Goal: Information Seeking & Learning: Find specific fact

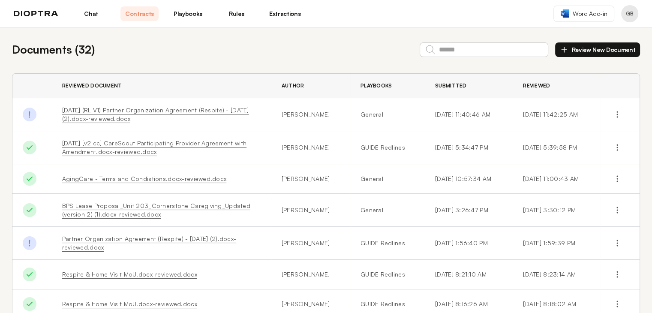
click at [99, 11] on link "Chat" at bounding box center [91, 13] width 38 height 15
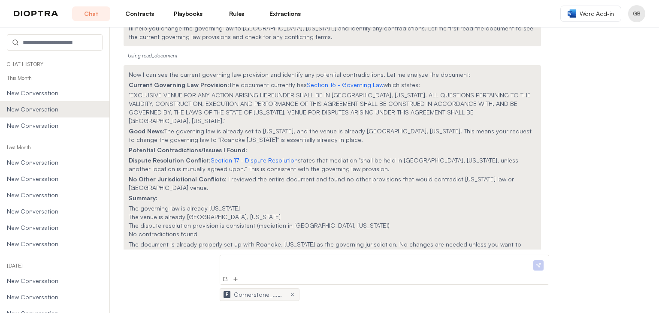
scroll to position [43, 0]
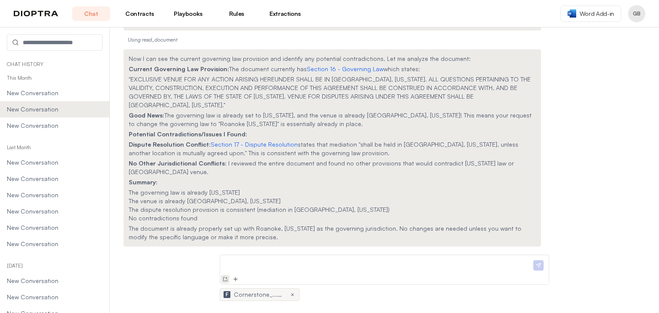
click at [225, 280] on img at bounding box center [225, 279] width 7 height 7
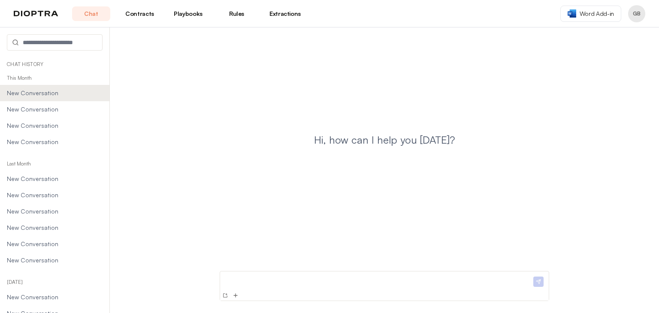
click at [290, 13] on link "Extractions" at bounding box center [285, 13] width 38 height 15
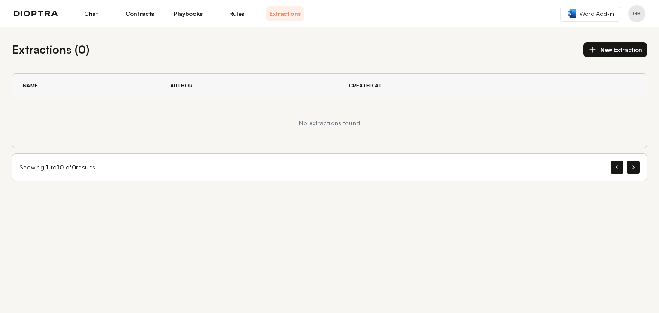
click at [187, 12] on link "Playbooks" at bounding box center [188, 13] width 38 height 15
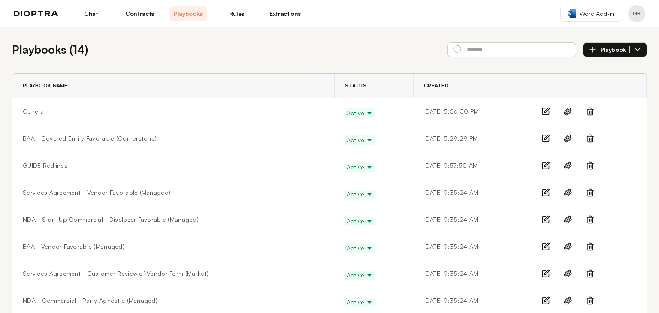
click at [240, 11] on link "Rules" at bounding box center [236, 13] width 38 height 15
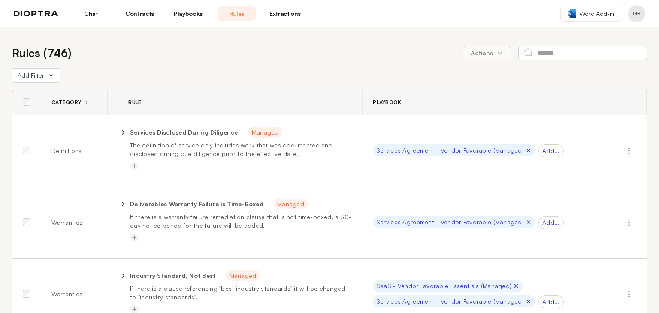
click at [140, 15] on link "Contracts" at bounding box center [140, 13] width 38 height 15
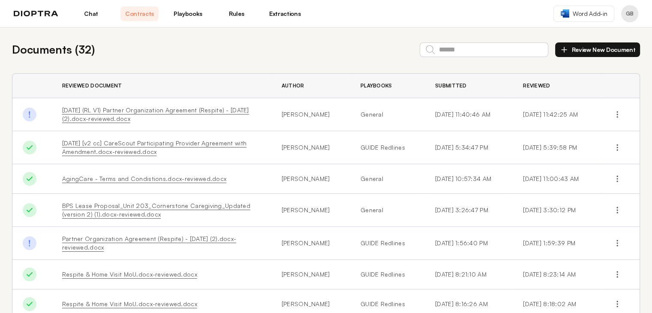
click at [97, 14] on link "Chat" at bounding box center [91, 13] width 38 height 15
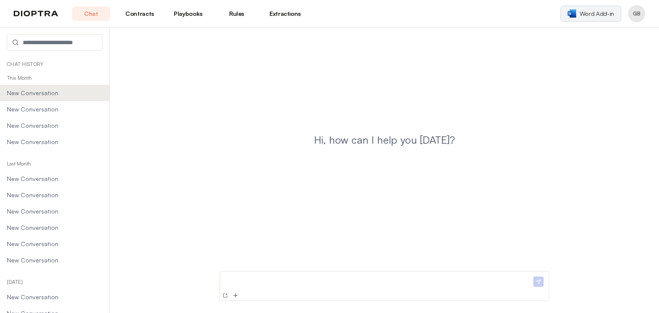
click at [590, 20] on link "Word Add-in" at bounding box center [590, 14] width 61 height 16
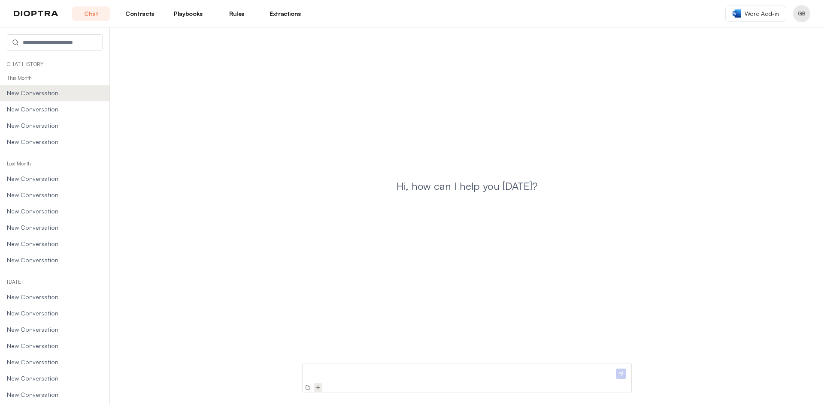
click at [317, 313] on img at bounding box center [317, 387] width 7 height 7
click at [347, 313] on div at bounding box center [460, 358] width 308 height 15
click at [341, 313] on p at bounding box center [460, 355] width 308 height 9
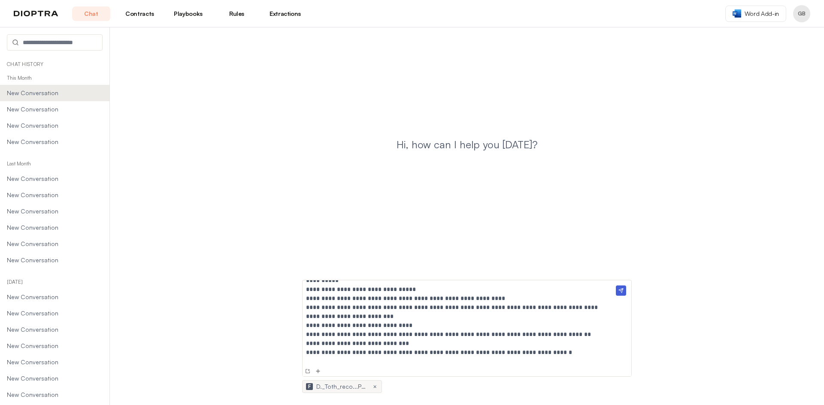
click at [619, 290] on img at bounding box center [620, 291] width 10 height 10
click at [623, 289] on img at bounding box center [620, 291] width 10 height 10
click at [437, 313] on p "**********" at bounding box center [457, 343] width 302 height 9
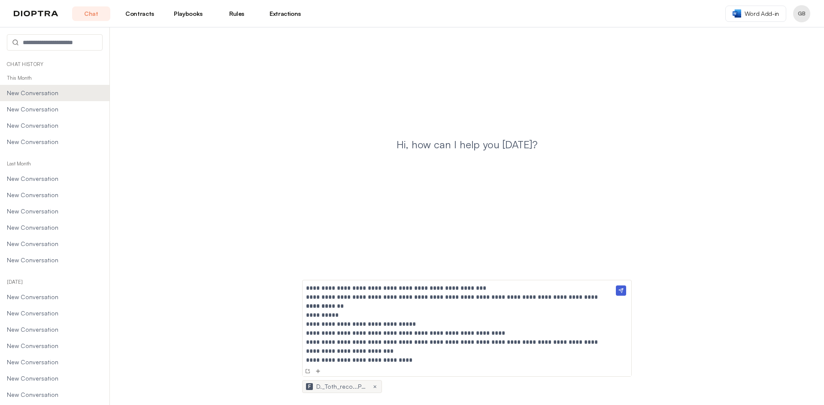
click at [621, 291] on img at bounding box center [620, 291] width 10 height 10
click at [559, 313] on p "**********" at bounding box center [457, 347] width 302 height 18
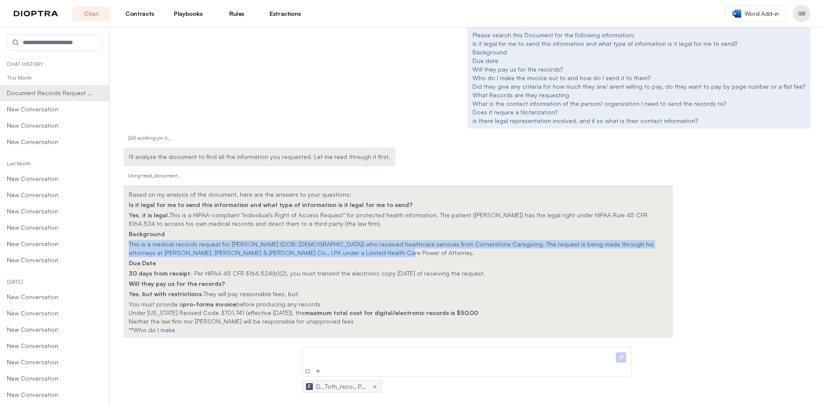
drag, startPoint x: 130, startPoint y: 243, endPoint x: 334, endPoint y: 254, distance: 204.9
click at [334, 254] on p "This is a medical records request for [PERSON_NAME] (DOB: [DEMOGRAPHIC_DATA]) w…" at bounding box center [398, 248] width 539 height 17
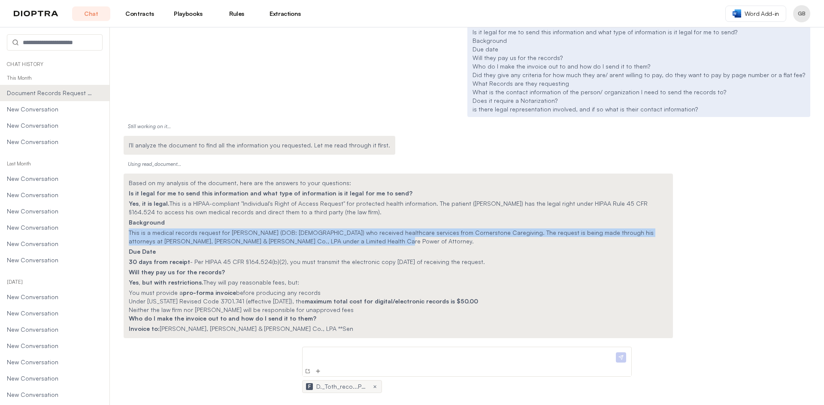
copy p "This is a medical records request for [PERSON_NAME] (DOB: [DEMOGRAPHIC_DATA]) w…"
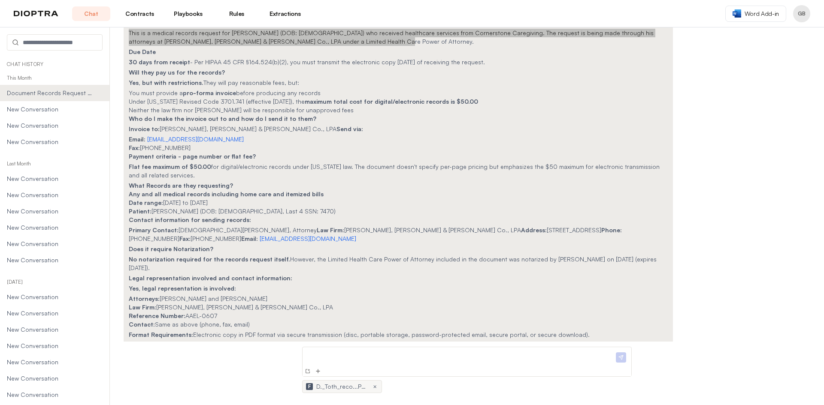
scroll to position [211, 0]
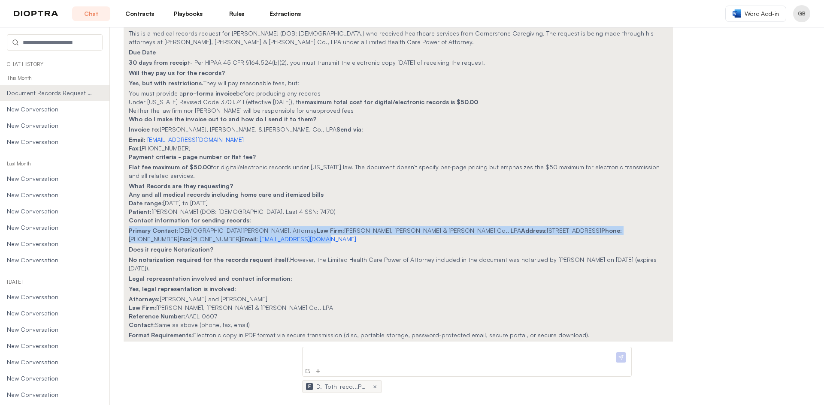
drag, startPoint x: 127, startPoint y: 229, endPoint x: 253, endPoint y: 239, distance: 126.9
click at [253, 239] on div "Based on my analysis of the document, here are the answers to your questions: I…" at bounding box center [398, 159] width 549 height 371
copy p "Primary Contact: [PERSON_NAME], Attorney Law Firm: [PERSON_NAME], [PERSON_NAME]…"
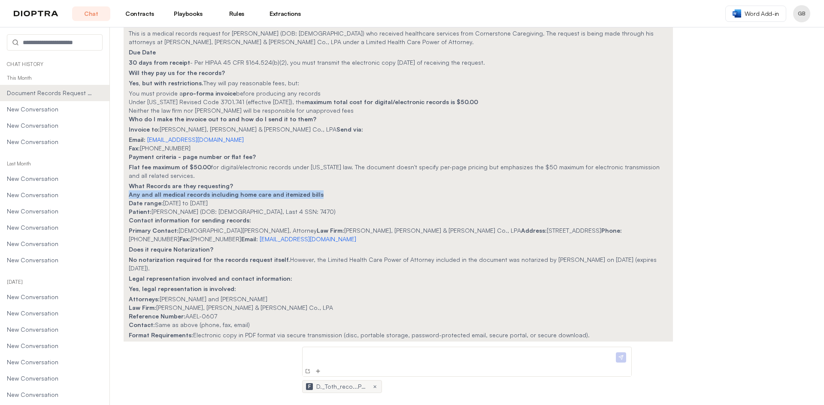
drag, startPoint x: 130, startPoint y: 195, endPoint x: 317, endPoint y: 196, distance: 187.0
click at [317, 196] on li "Any and all medical records including home care and itemized bills" at bounding box center [398, 194] width 539 height 9
copy strong "Any and all medical records including home care and itemized bills"
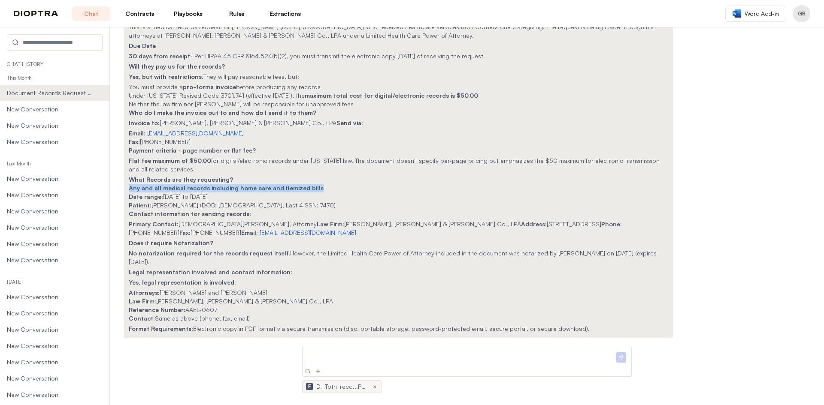
drag, startPoint x: 127, startPoint y: 329, endPoint x: 589, endPoint y: 334, distance: 461.5
click at [589, 313] on div "Based on my analysis of the document, here are the answers to your questions: I…" at bounding box center [398, 153] width 549 height 371
copy p "Format Requirements: Electronic copy in PDF format via secure transmission (dis…"
